Goal: Obtain resource: Download file/media

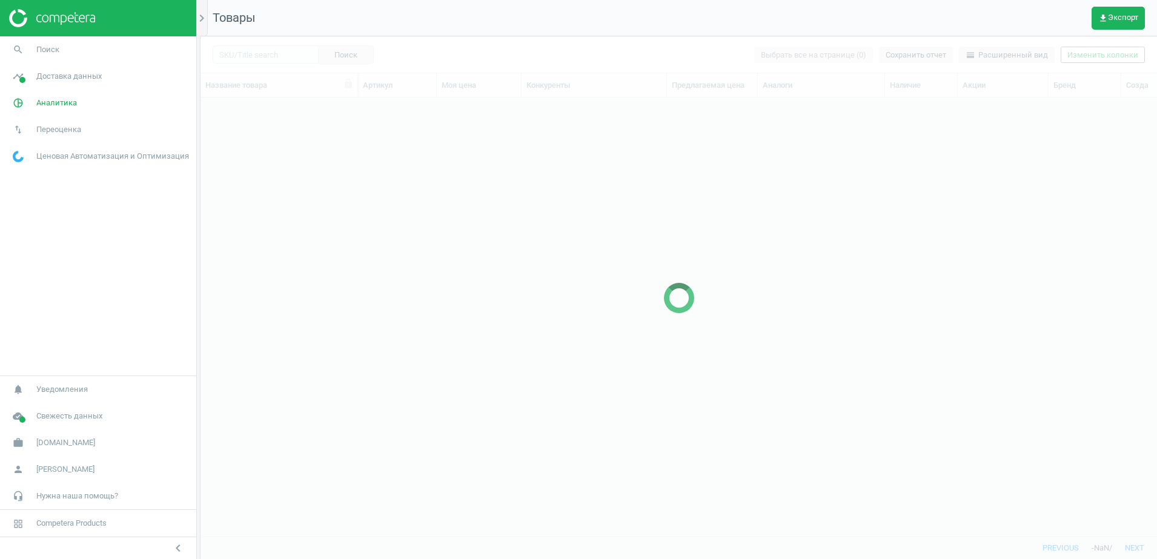
scroll to position [416, 945]
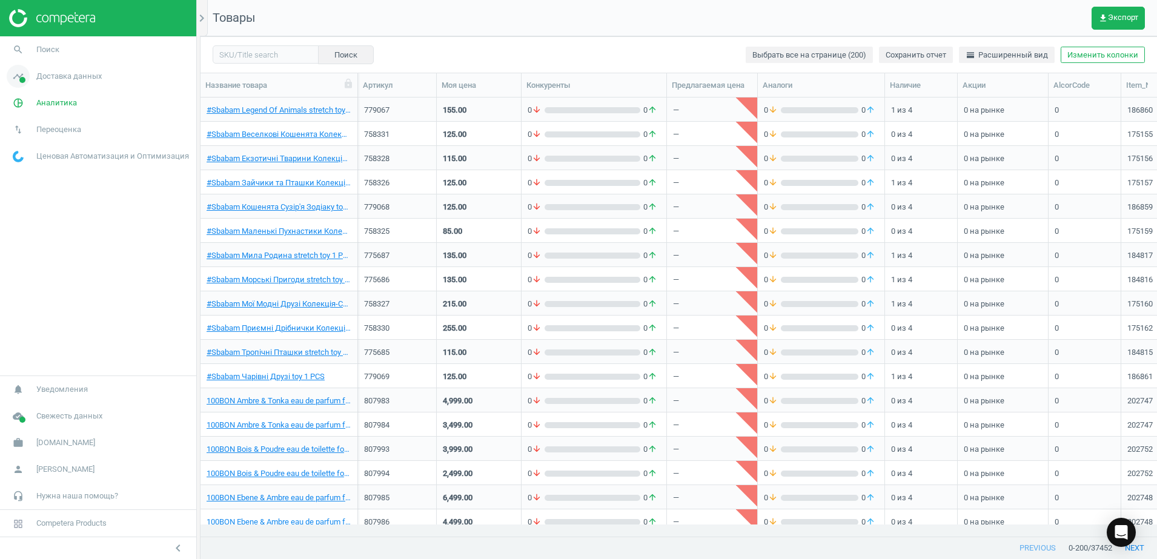
click at [62, 78] on span "Доставка данных" at bounding box center [68, 76] width 65 height 11
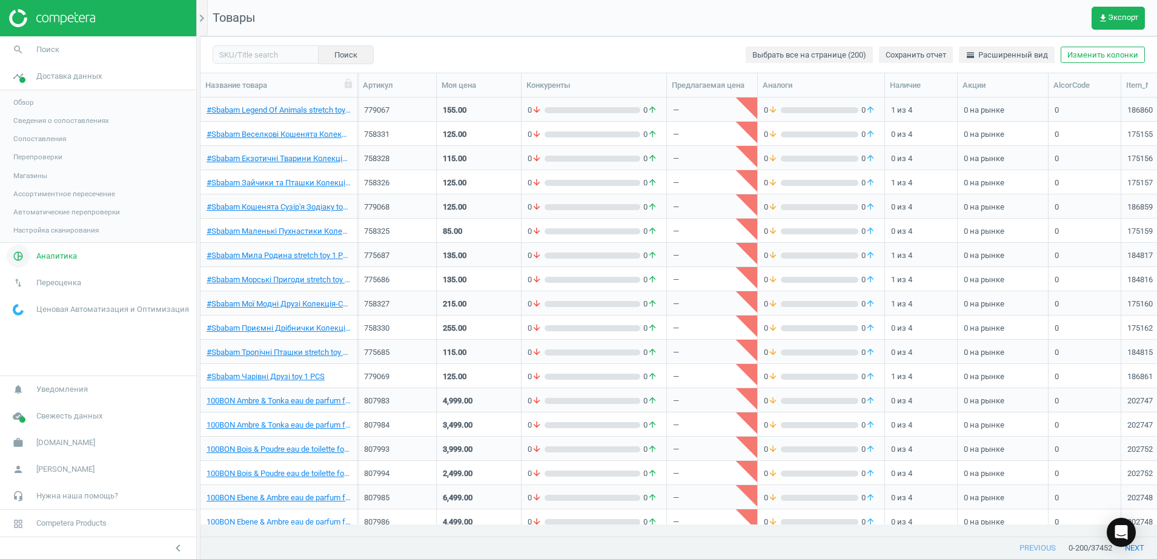
click at [64, 259] on span "Аналитика" at bounding box center [56, 256] width 41 height 11
click at [28, 127] on span "Обзор" at bounding box center [23, 129] width 21 height 10
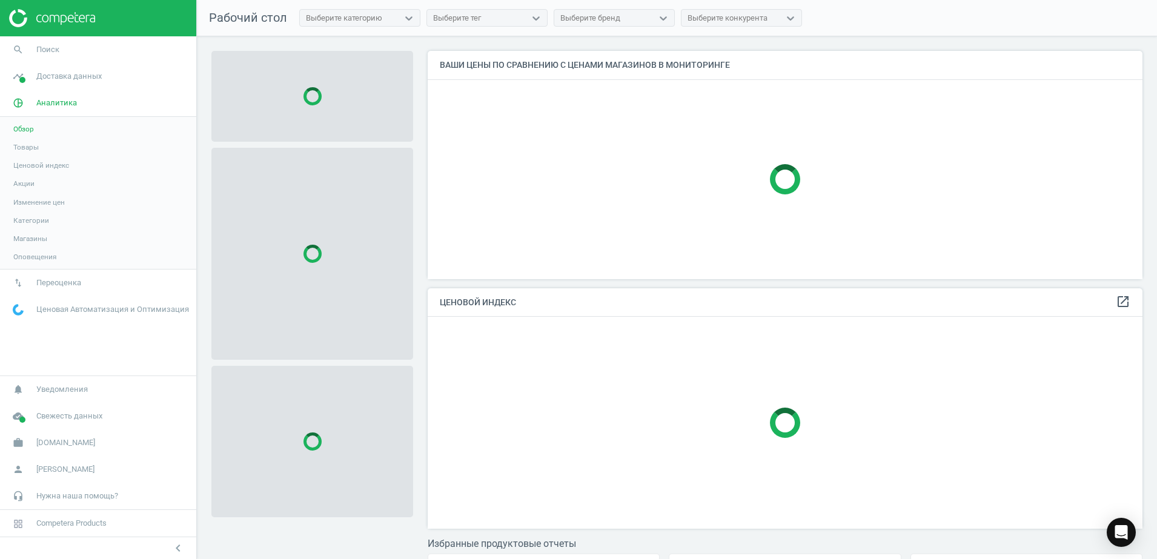
scroll to position [251, 727]
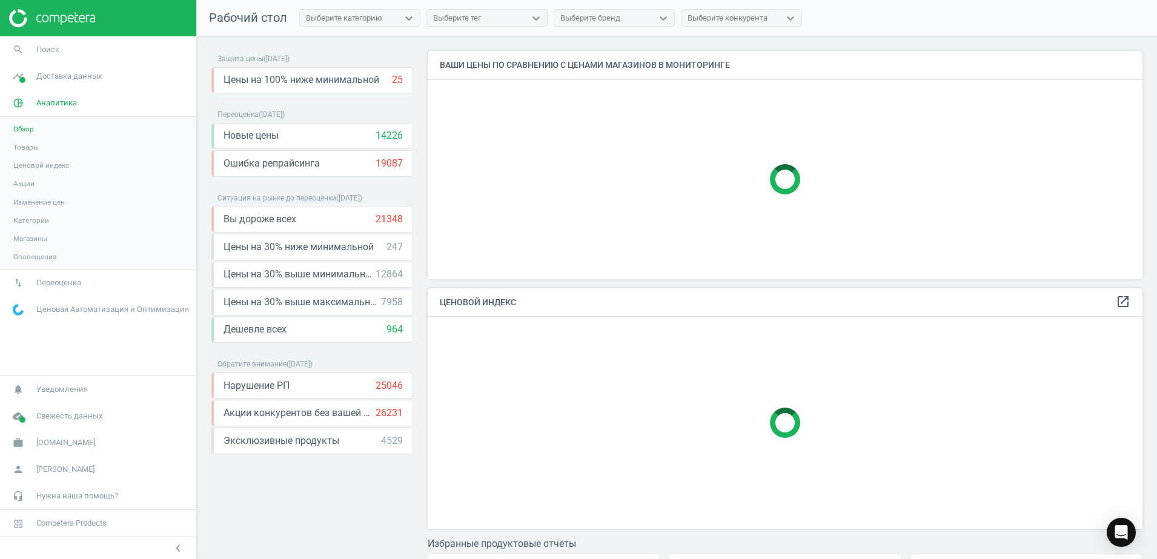
click at [24, 146] on span "Товары" at bounding box center [25, 147] width 25 height 10
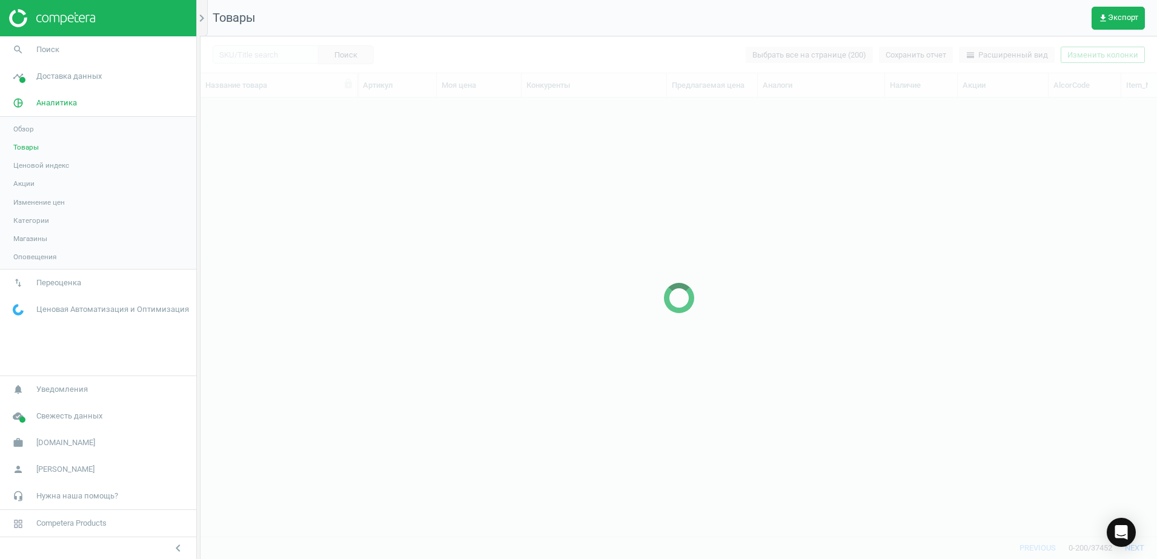
scroll to position [416, 945]
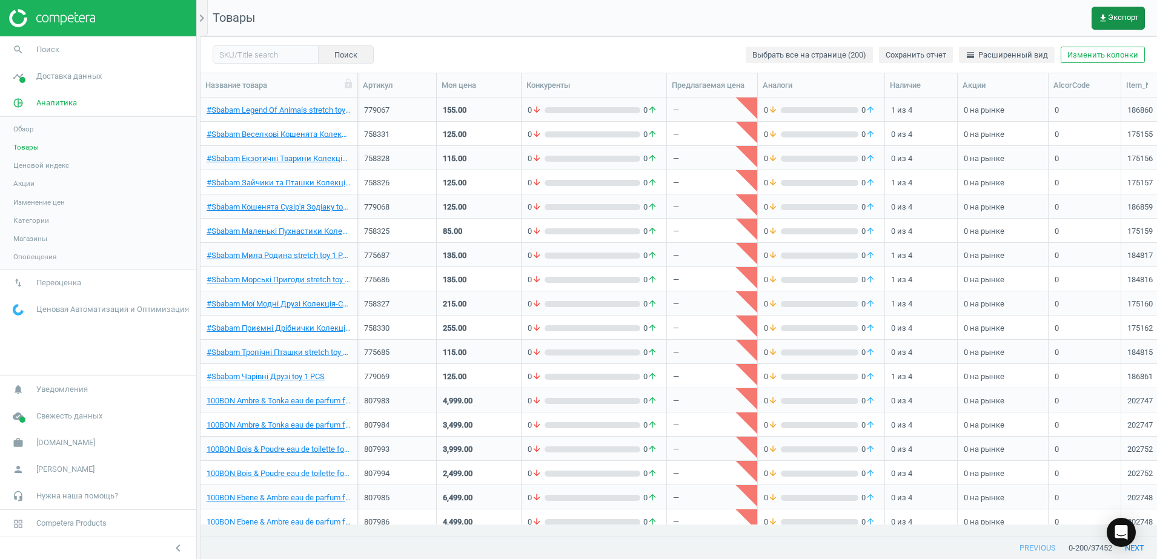
click at [1122, 23] on button "get_app Экспорт" at bounding box center [1118, 18] width 53 height 23
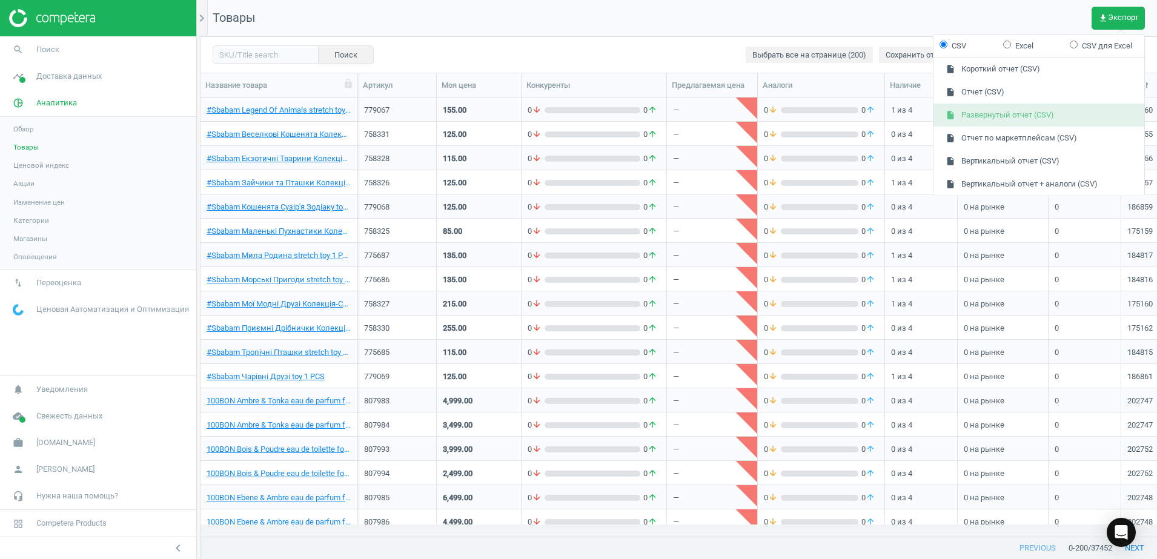
click at [1003, 109] on button "insert_drive_file Развернутый отчет (CSV)" at bounding box center [1039, 115] width 211 height 23
